Goal: Find specific page/section: Locate a particular part of the current website

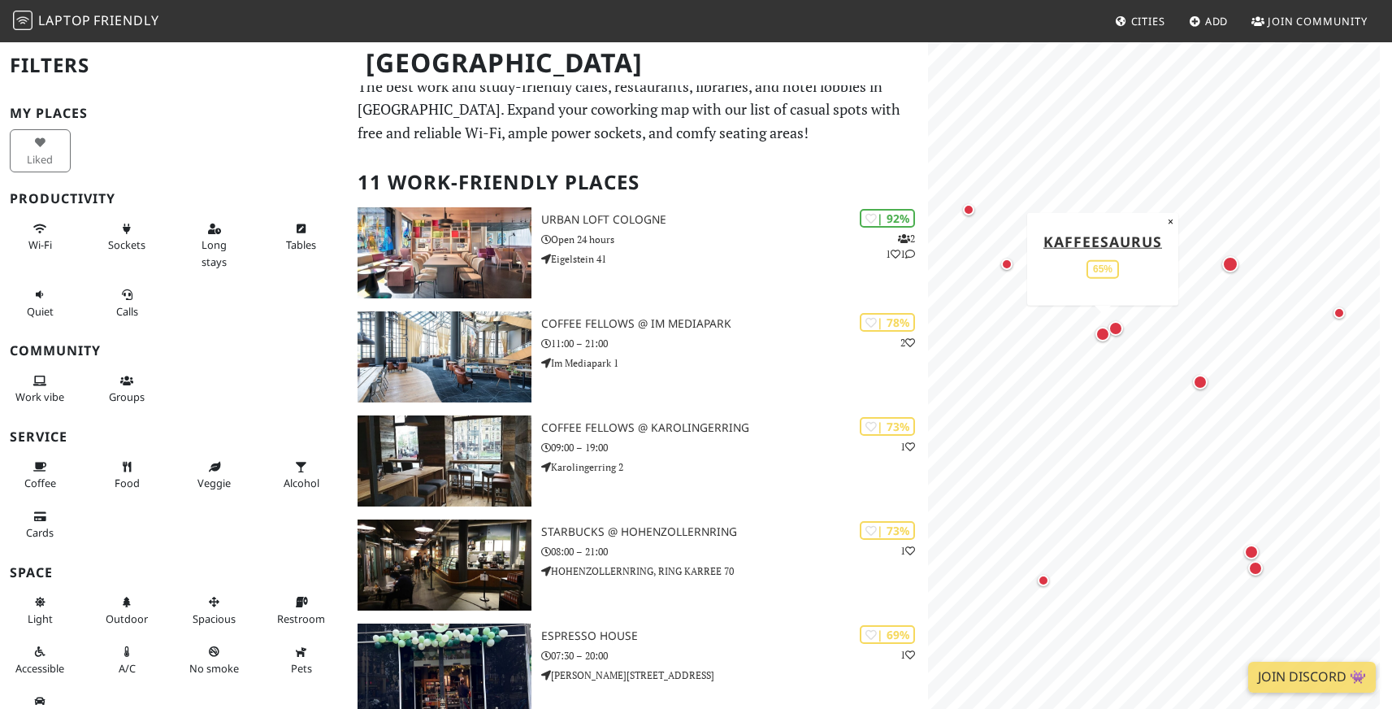
scroll to position [11, 0]
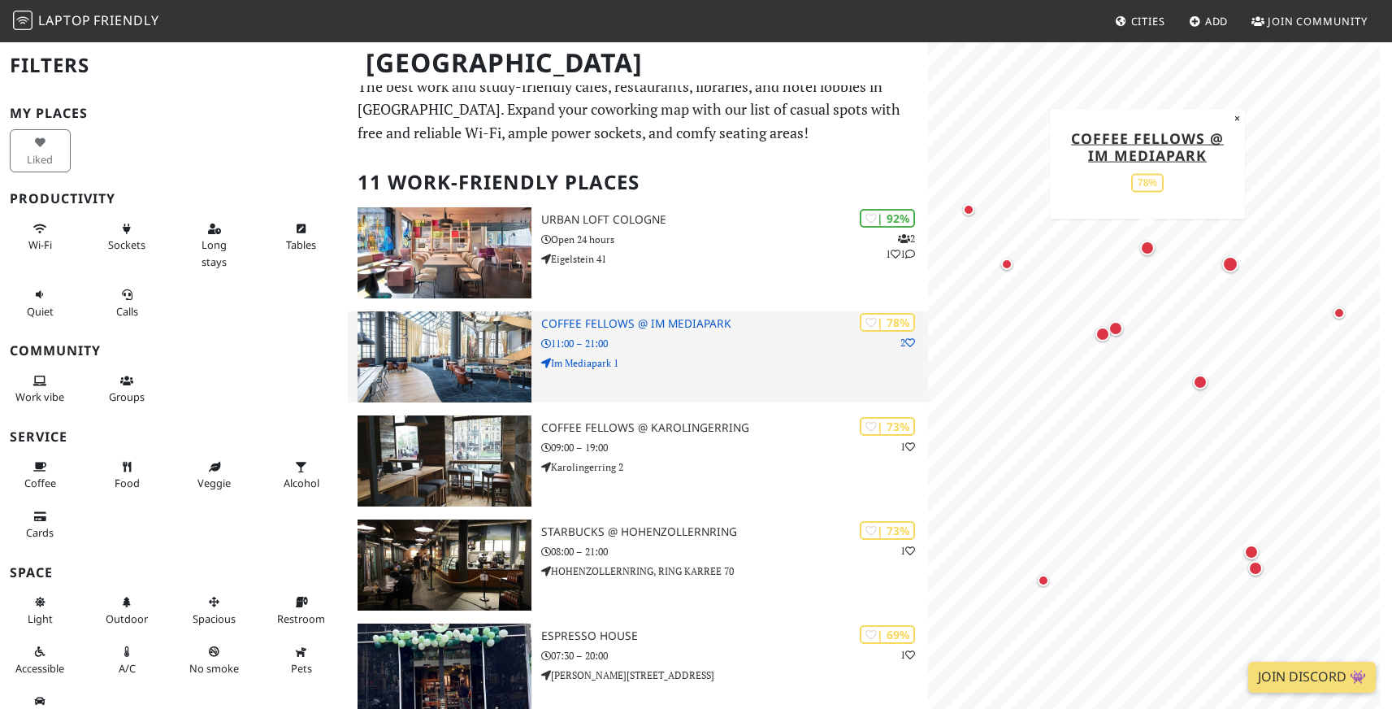
click at [649, 326] on h3 "Coffee Fellows @ Im Mediapark" at bounding box center [734, 324] width 387 height 14
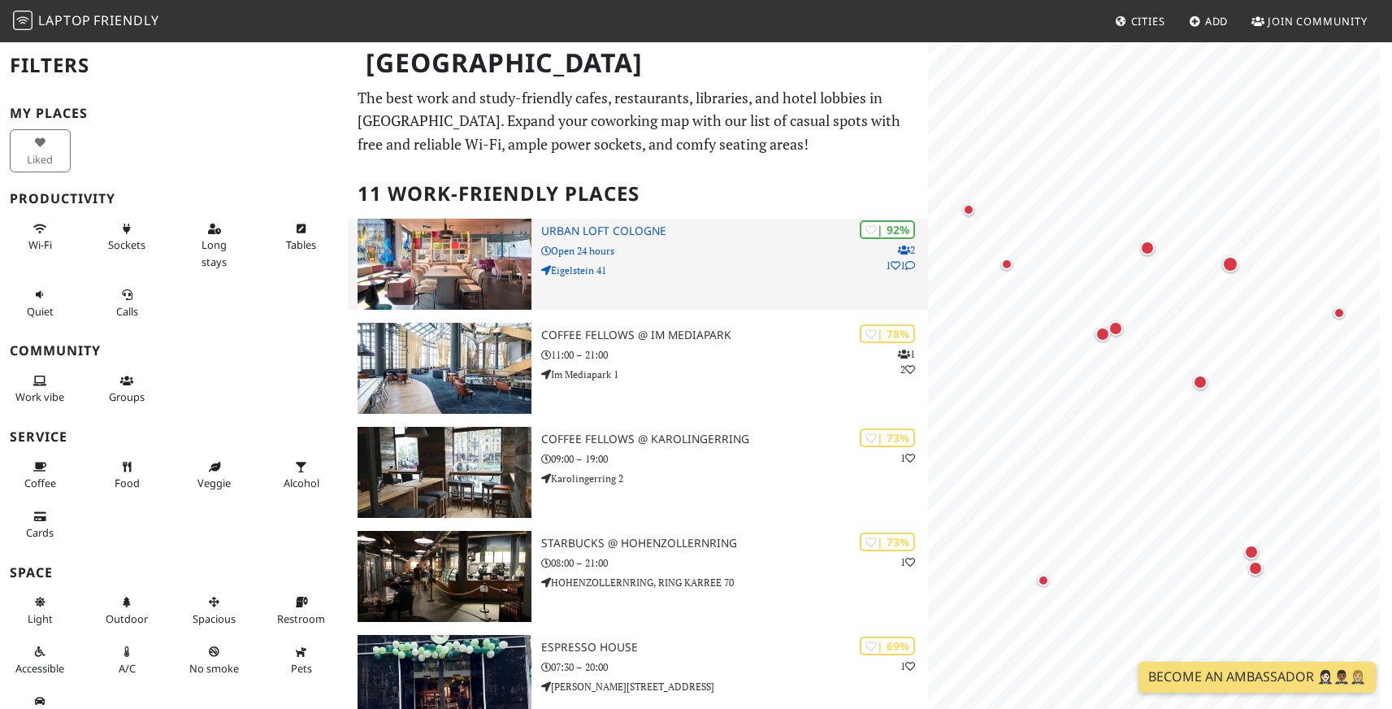
click at [578, 271] on p "Eigelstein 41" at bounding box center [734, 270] width 387 height 15
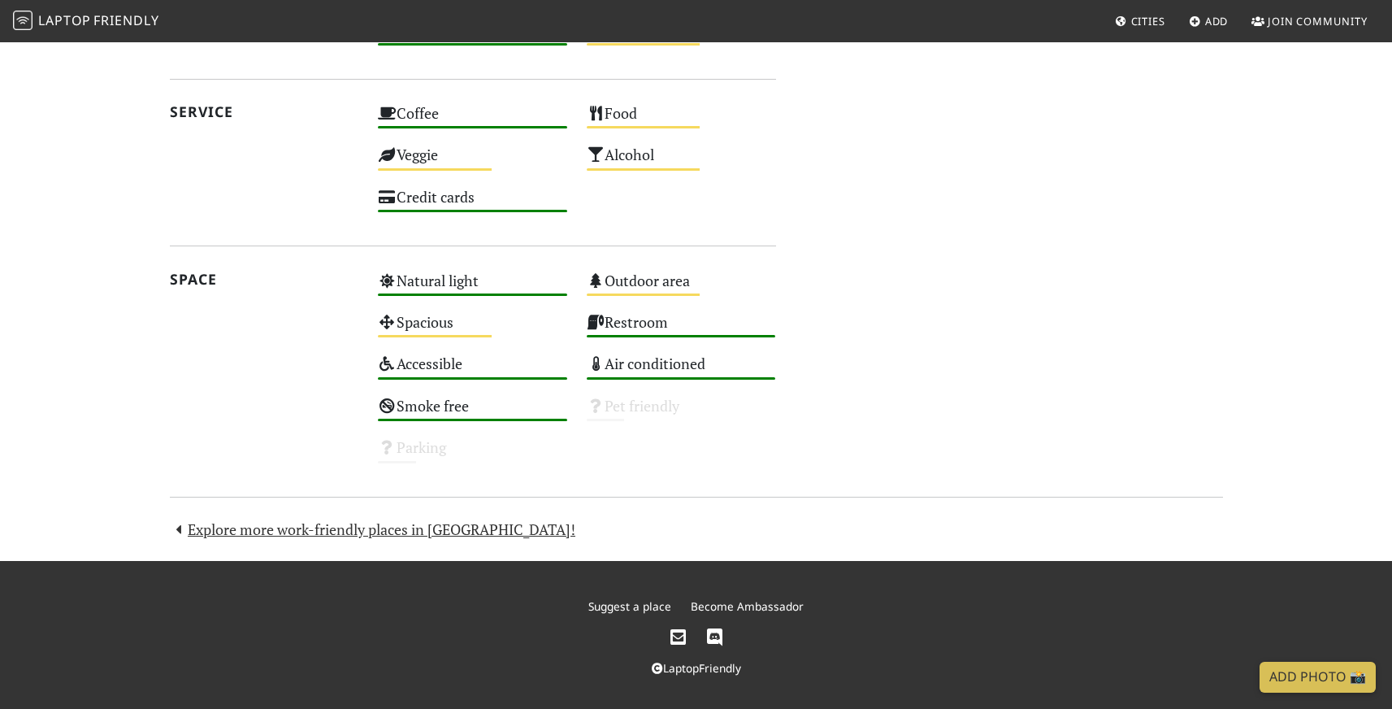
scroll to position [961, 0]
